Goal: Transaction & Acquisition: Purchase product/service

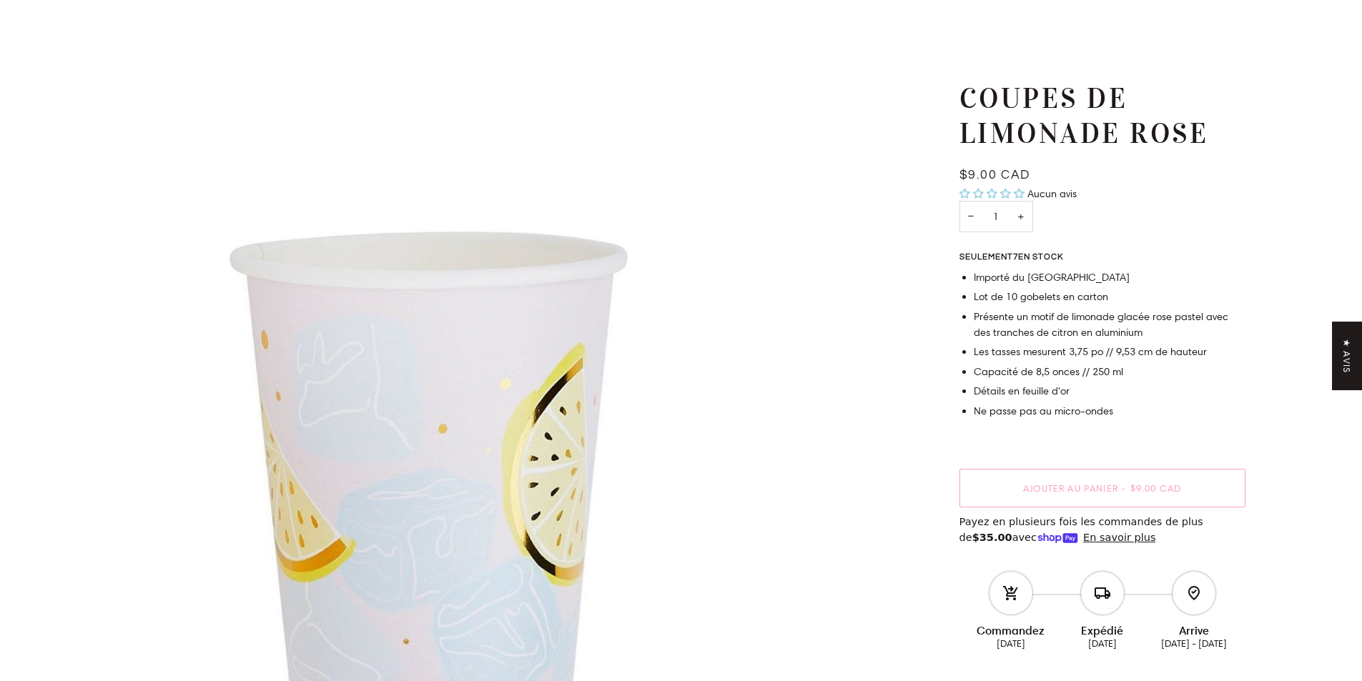
scroll to position [71, 0]
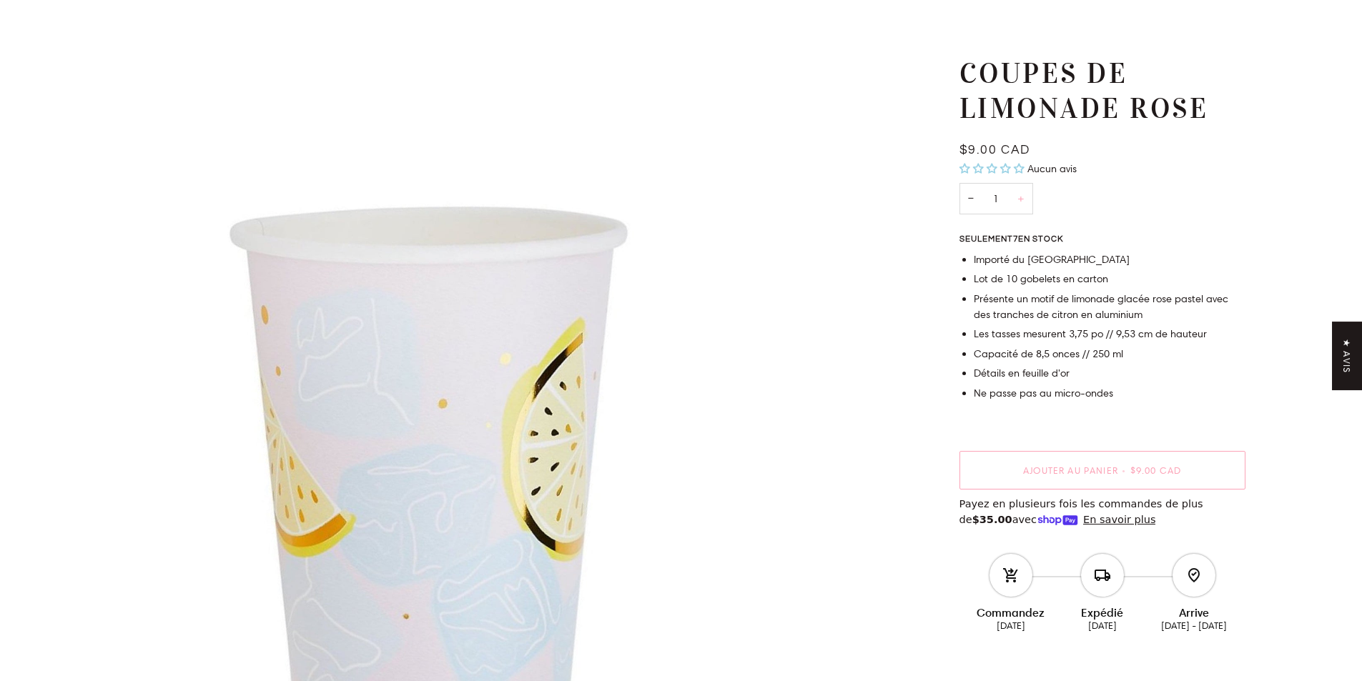
click at [1017, 194] on button "+" at bounding box center [1021, 199] width 24 height 32
click at [1021, 200] on button "+" at bounding box center [1021, 199] width 24 height 32
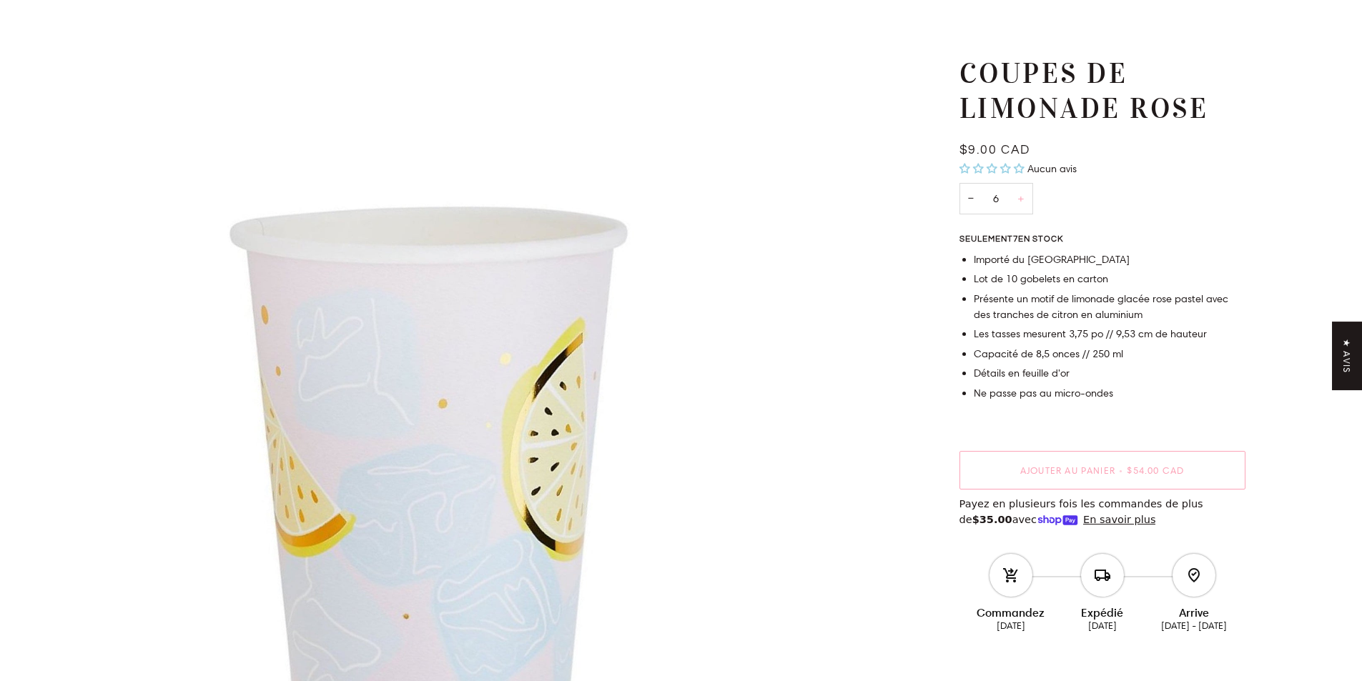
click at [1021, 200] on button "+" at bounding box center [1021, 199] width 24 height 32
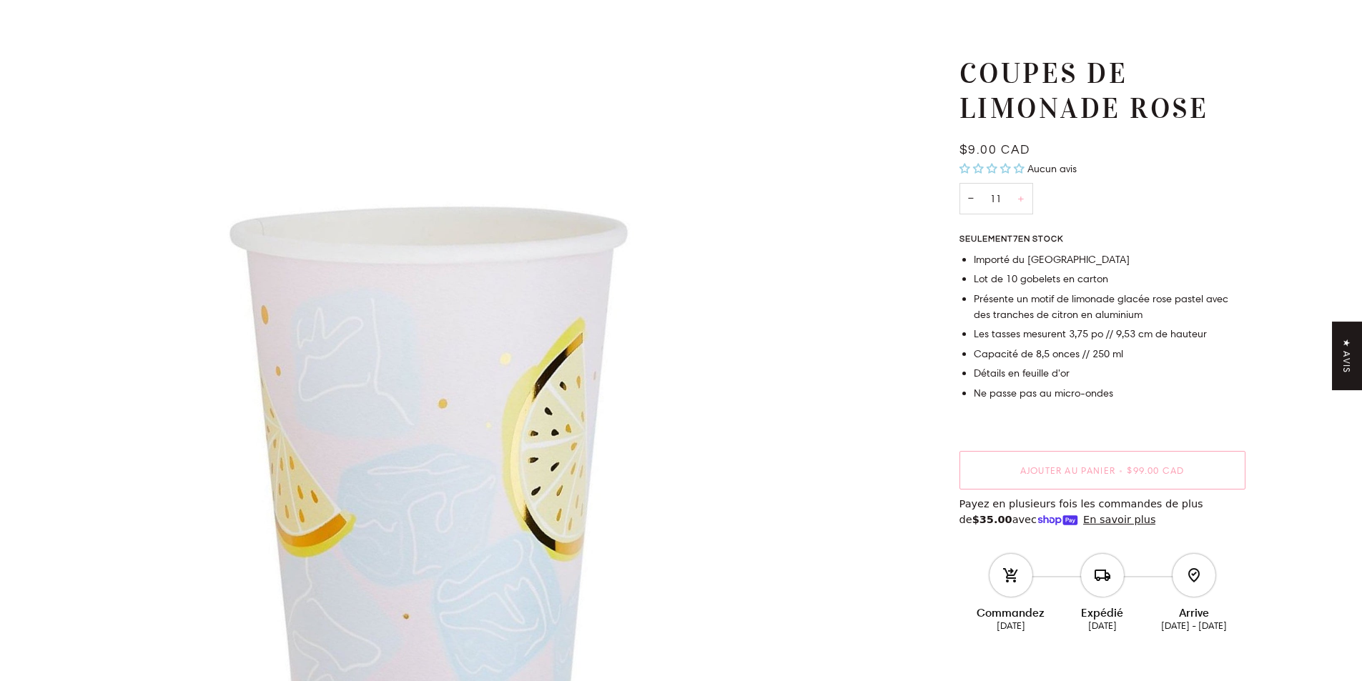
click at [1019, 202] on button "+" at bounding box center [1021, 199] width 24 height 32
type input "12"
